Goal: Task Accomplishment & Management: Complete application form

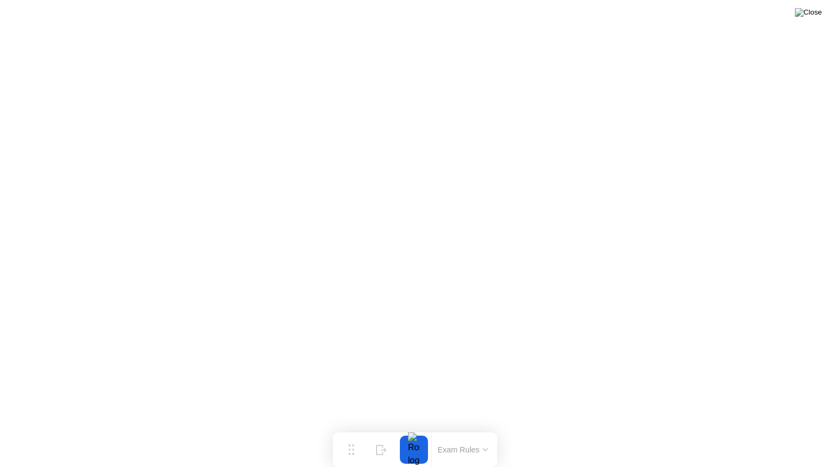
click at [812, 14] on img at bounding box center [808, 12] width 27 height 9
click at [819, 12] on img at bounding box center [808, 12] width 27 height 9
click at [811, 14] on img at bounding box center [808, 12] width 27 height 9
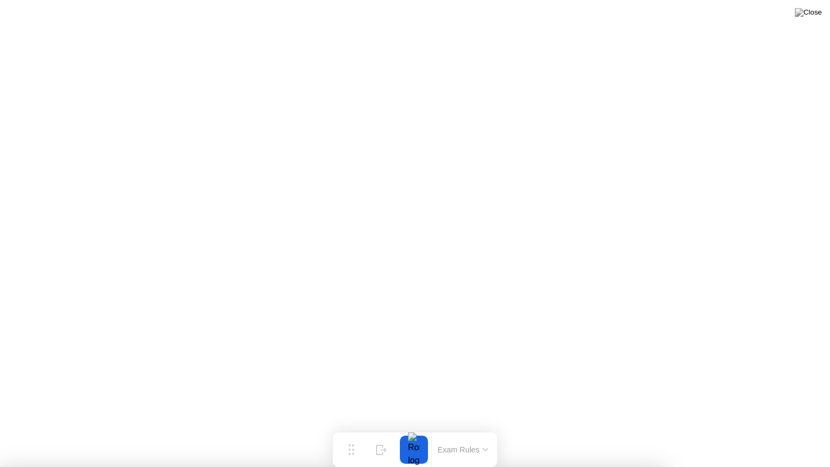
click at [811, 19] on button at bounding box center [808, 12] width 32 height 14
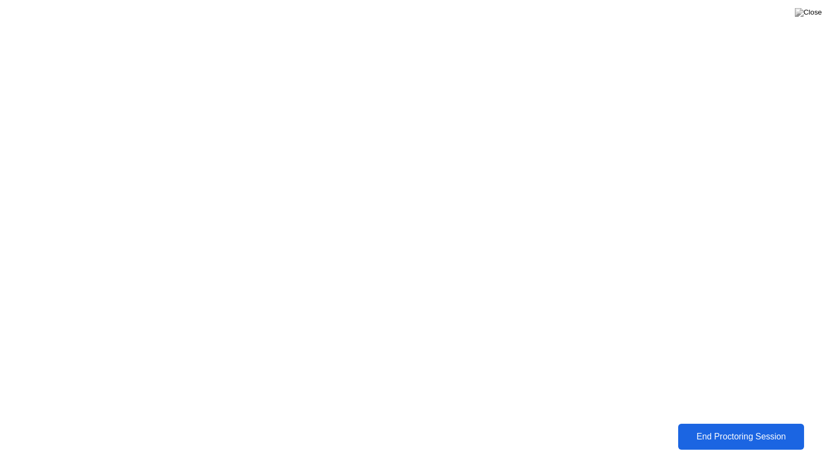
click at [741, 445] on button "End Proctoring Session" at bounding box center [741, 437] width 126 height 26
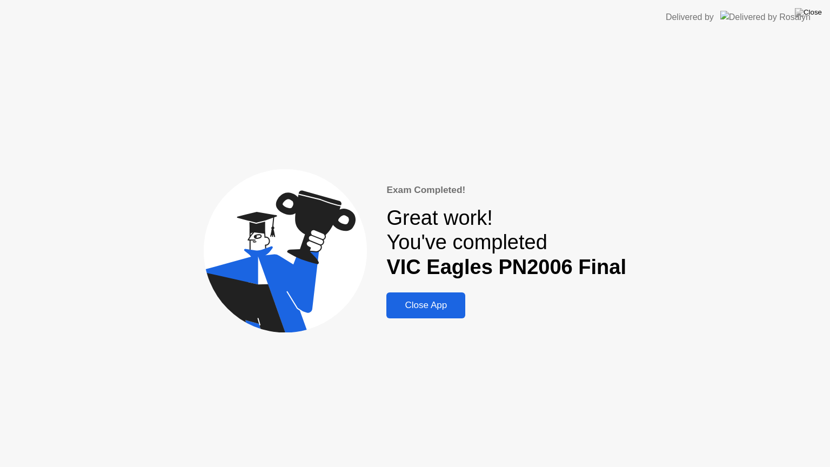
click at [816, 19] on button at bounding box center [808, 12] width 32 height 14
